Goal: Information Seeking & Learning: Learn about a topic

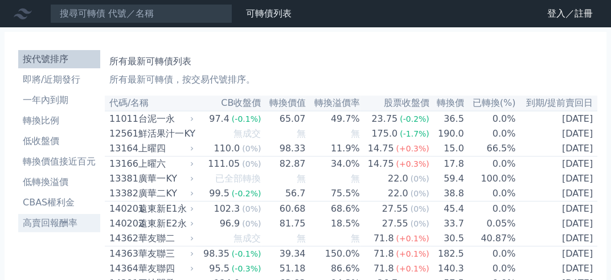
click at [54, 218] on li "高賣回報酬率" at bounding box center [59, 224] width 82 height 14
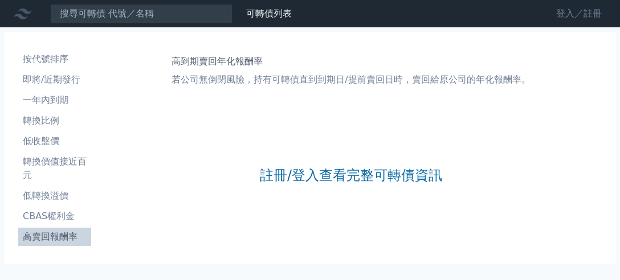
click at [566, 13] on link "登入／註冊" at bounding box center [579, 14] width 64 height 18
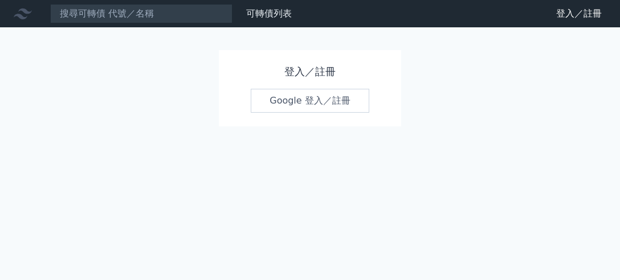
click at [345, 100] on link "Google 登入／註冊" at bounding box center [310, 101] width 119 height 24
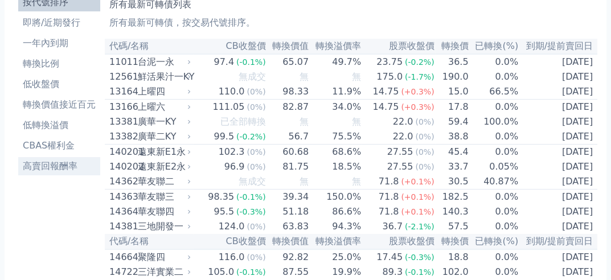
scroll to position [57, 0]
click at [52, 168] on li "高賣回報酬率" at bounding box center [59, 167] width 82 height 14
